Goal: Check status

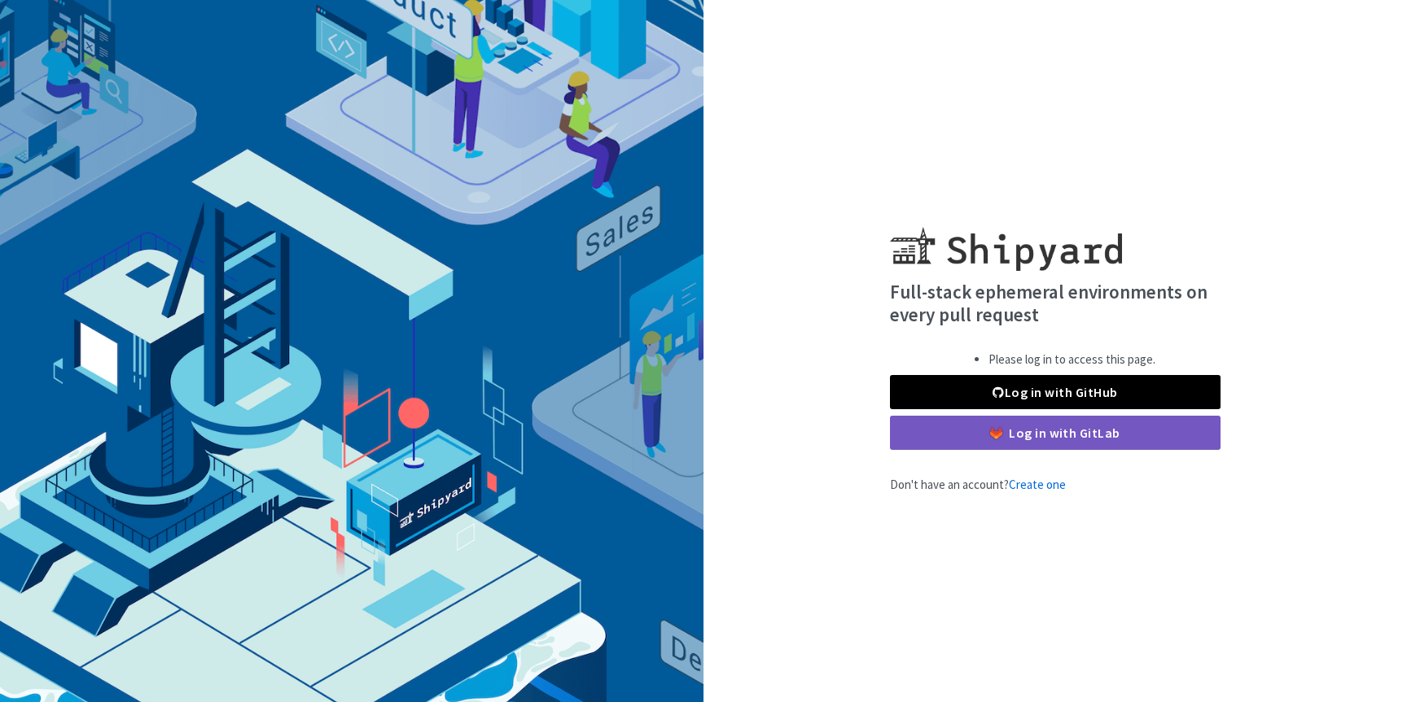
click at [1028, 414] on div "Log in with GitHub Log in with GitLab" at bounding box center [1055, 412] width 330 height 75
click at [961, 387] on link "Log in with GitHub" at bounding box center [1055, 392] width 330 height 34
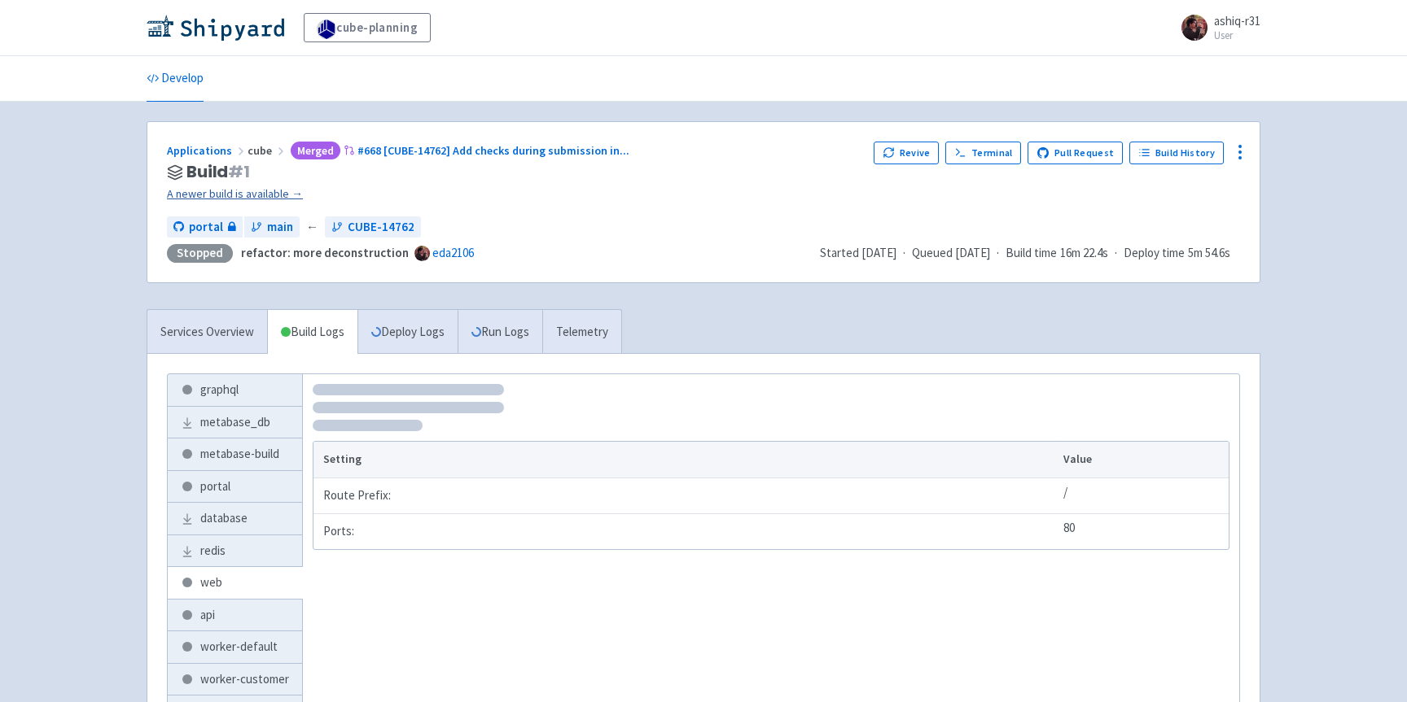
click at [232, 203] on link "A newer build is available →" at bounding box center [514, 194] width 694 height 19
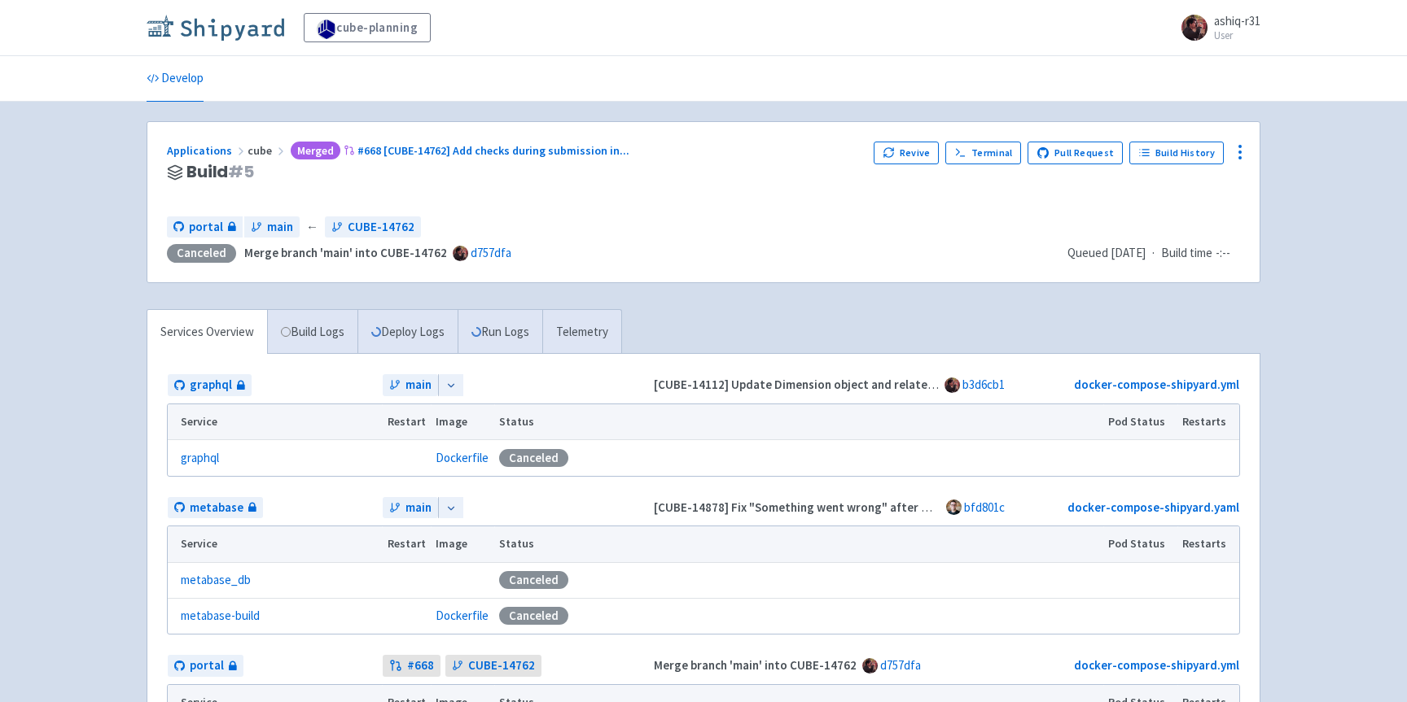
click at [255, 37] on img at bounding box center [216, 28] width 138 height 26
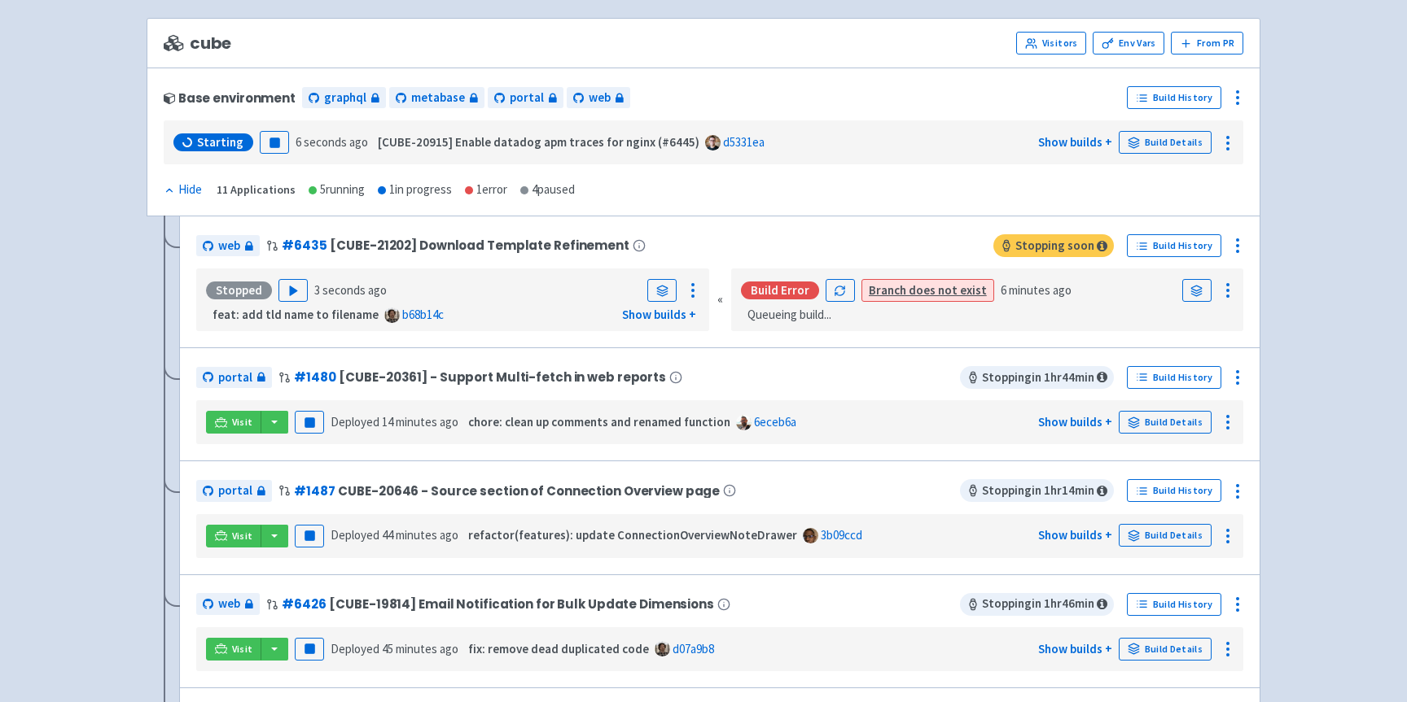
scroll to position [45, 0]
